Goal: Task Accomplishment & Management: Complete application form

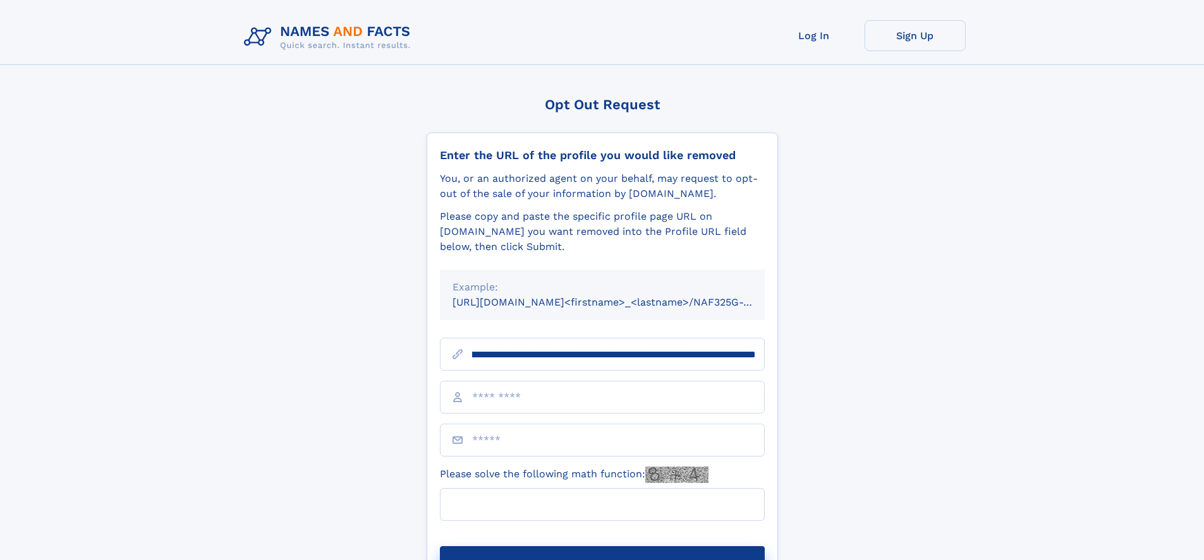
scroll to position [0, 135]
type input "**********"
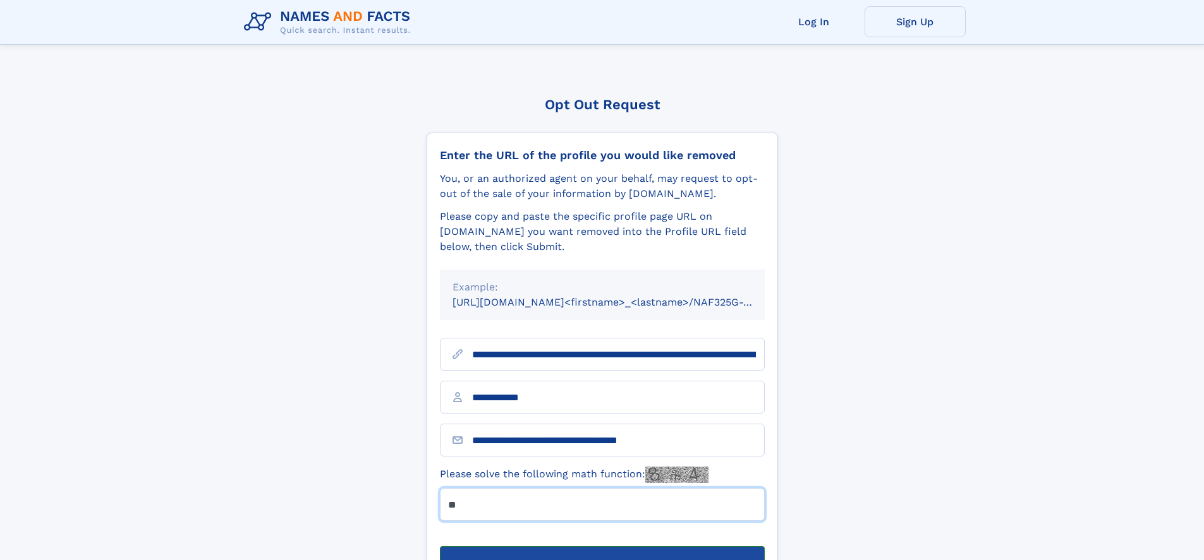
type input "**"
click at [601, 546] on button "Submit Opt Out Request" at bounding box center [602, 566] width 325 height 40
